Goal: Find specific page/section: Find specific page/section

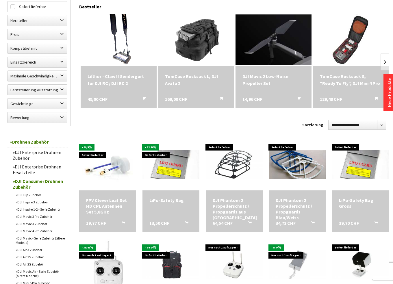
scroll to position [115, 0]
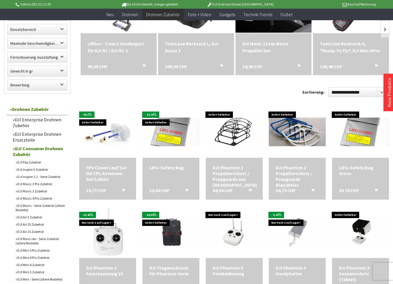
scroll to position [260, 0]
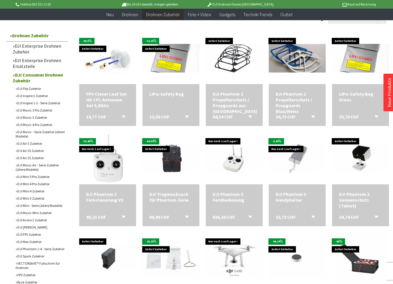
scroll to position [173, 0]
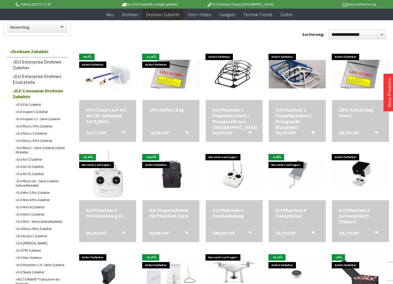
click at [32, 142] on link "DJI Mavic 4 Pro Zubehör" at bounding box center [40, 140] width 55 height 7
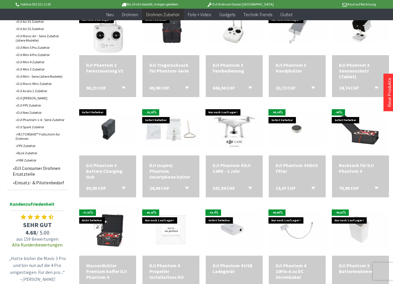
scroll to position [383, 0]
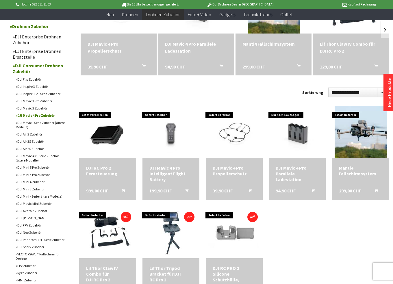
scroll to position [115, 0]
